Goal: Information Seeking & Learning: Learn about a topic

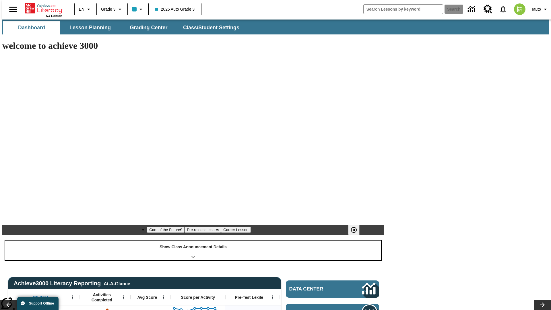
click at [193, 240] on div "Show Class Announcement Details" at bounding box center [193, 250] width 376 height 20
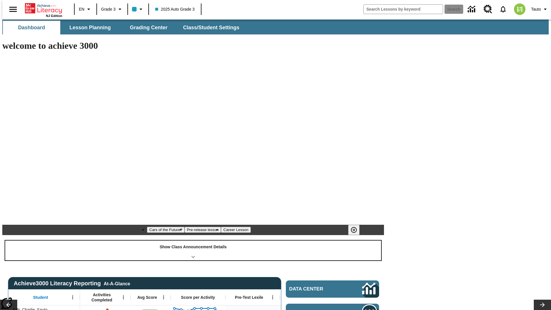
click at [193, 240] on div "Show Class Announcement Details" at bounding box center [193, 250] width 376 height 20
